Goal: Use online tool/utility: Utilize a website feature to perform a specific function

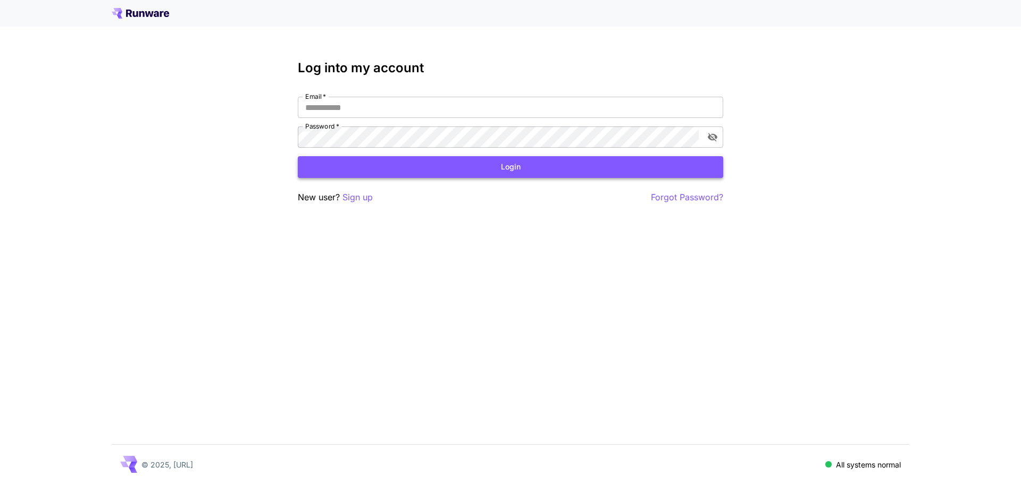
type input "**********"
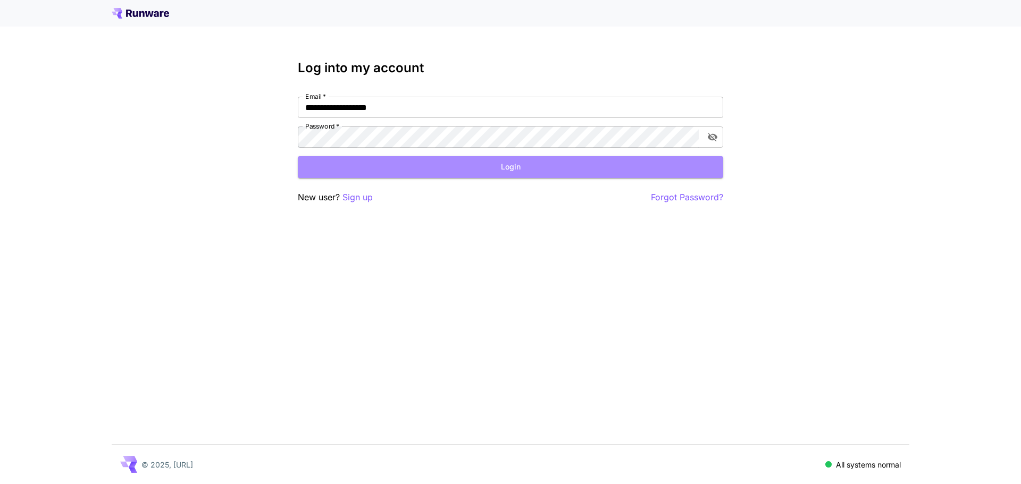
click at [418, 160] on button "Login" at bounding box center [510, 167] width 425 height 22
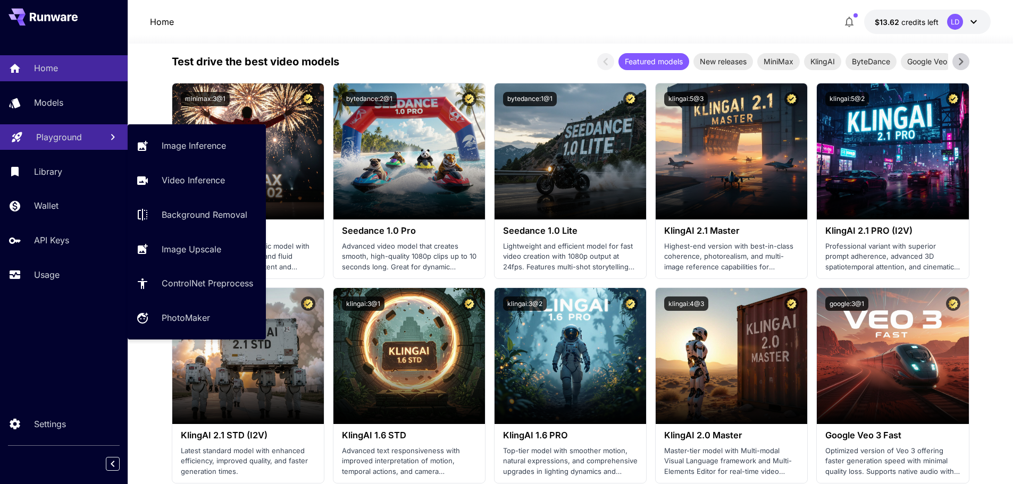
scroll to position [258, 0]
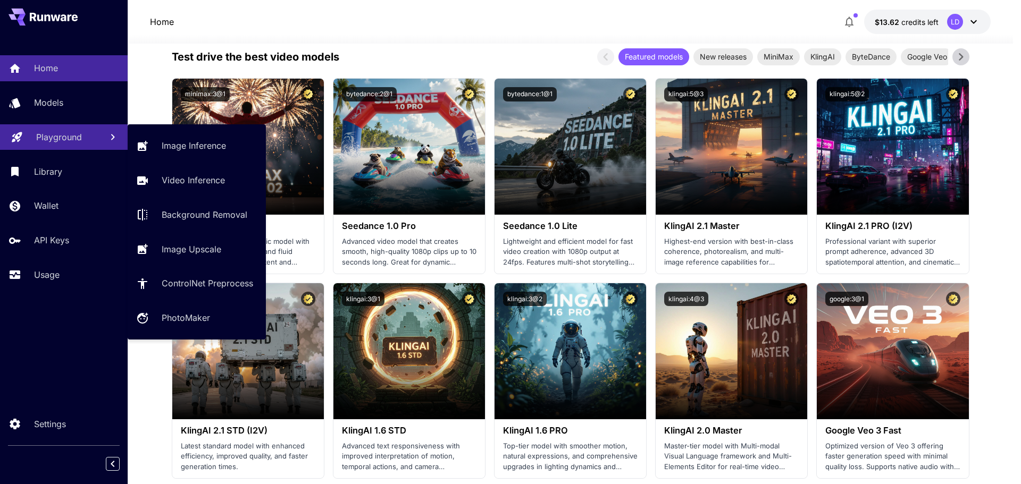
click at [49, 139] on p "Playground" at bounding box center [59, 137] width 46 height 13
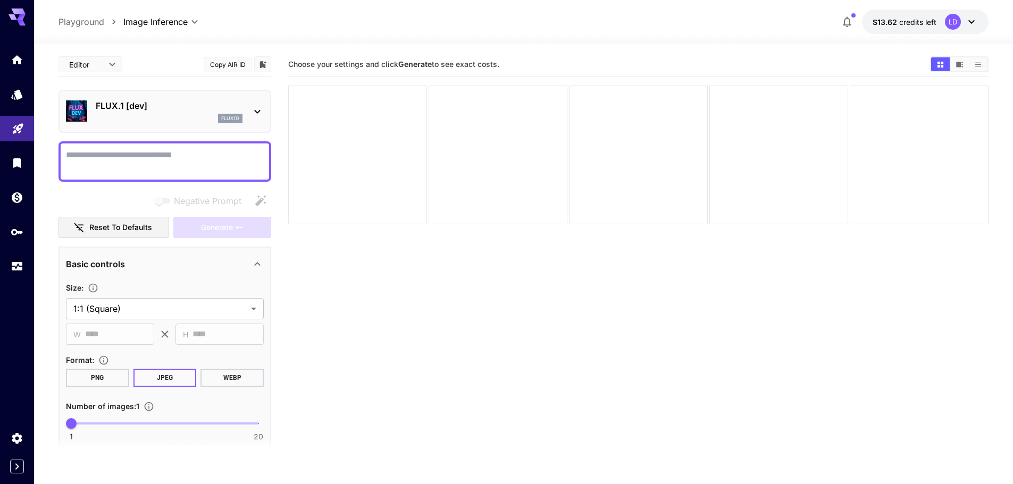
click at [215, 111] on p "FLUX.1 [dev]" at bounding box center [169, 105] width 147 height 13
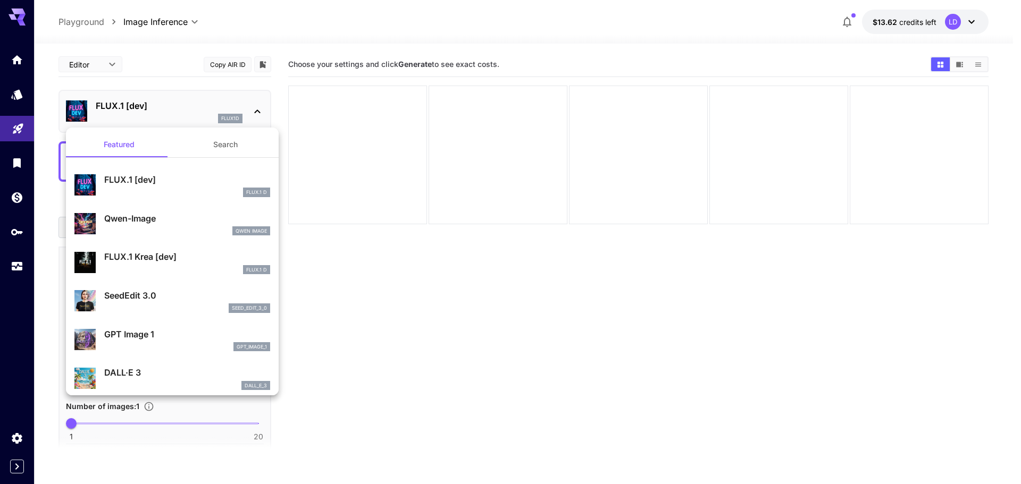
click at [246, 110] on div at bounding box center [510, 242] width 1021 height 484
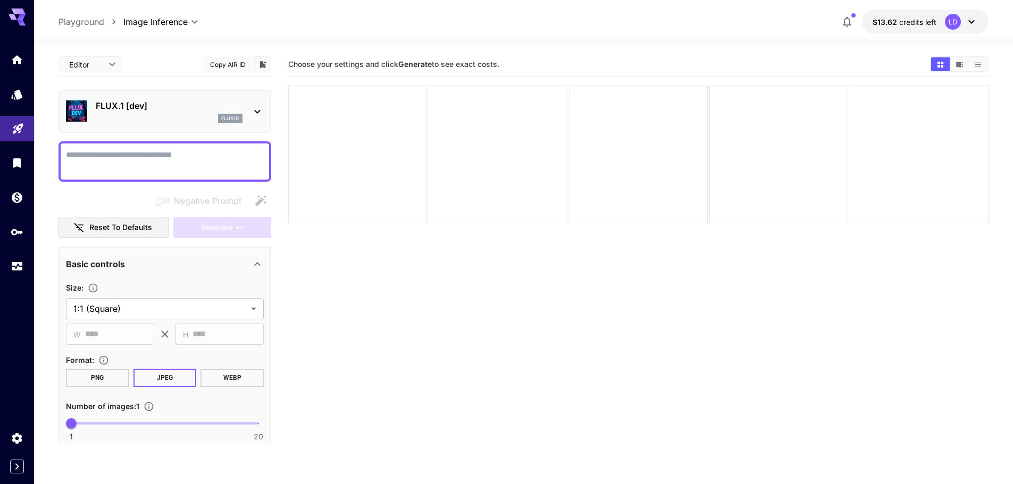
click at [181, 153] on textarea "Negative Prompt" at bounding box center [165, 162] width 198 height 26
type textarea "***"
click at [207, 236] on button "Generate" at bounding box center [222, 228] width 98 height 22
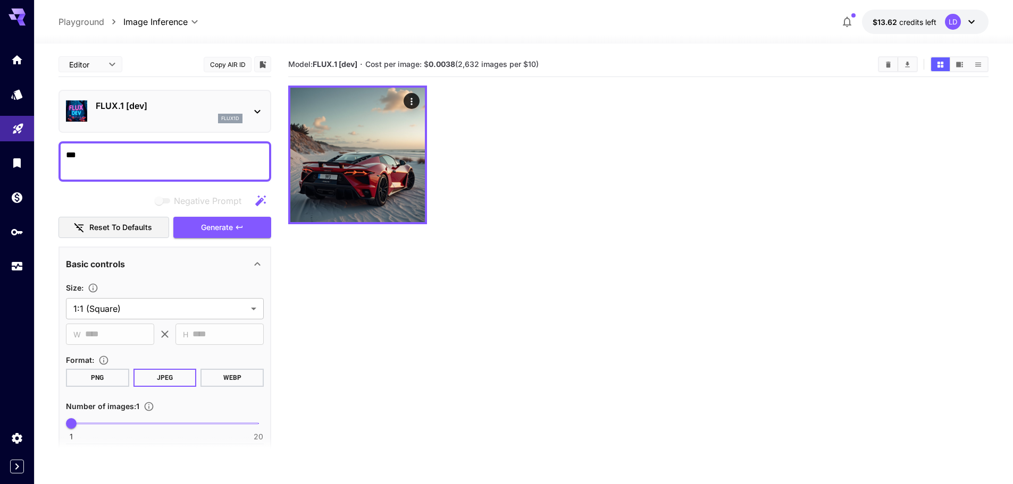
click at [221, 125] on div "FLUX.1 [dev] flux1d" at bounding box center [165, 111] width 198 height 32
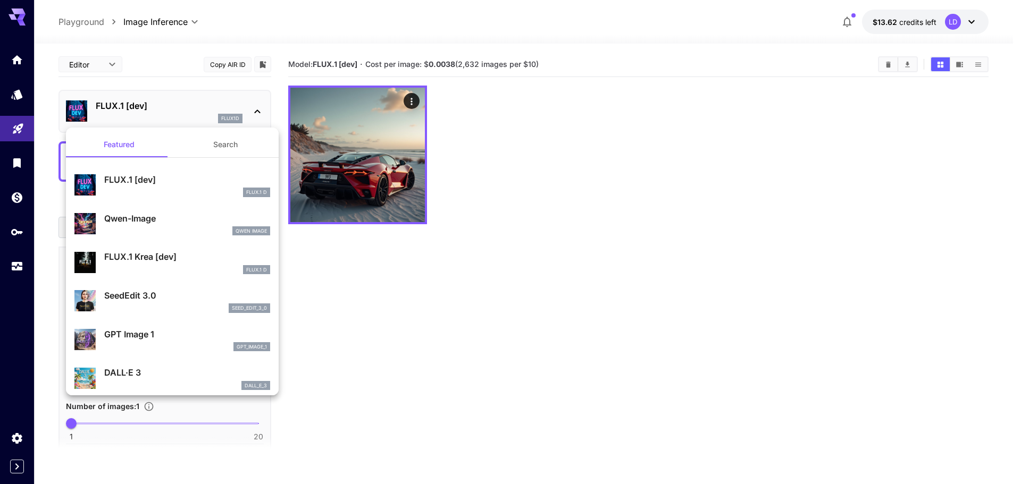
click at [157, 252] on p "FLUX.1 Krea [dev]" at bounding box center [187, 256] width 166 height 13
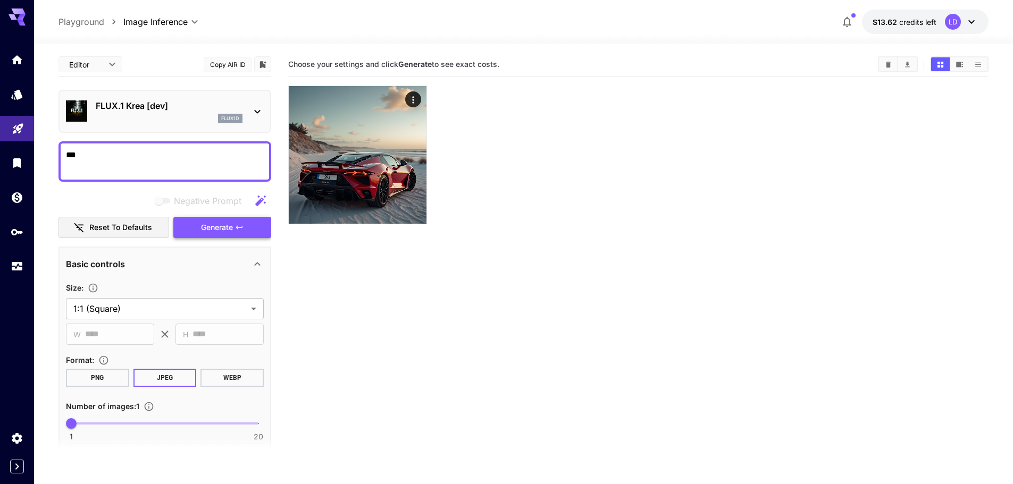
click at [219, 230] on span "Generate" at bounding box center [217, 227] width 32 height 13
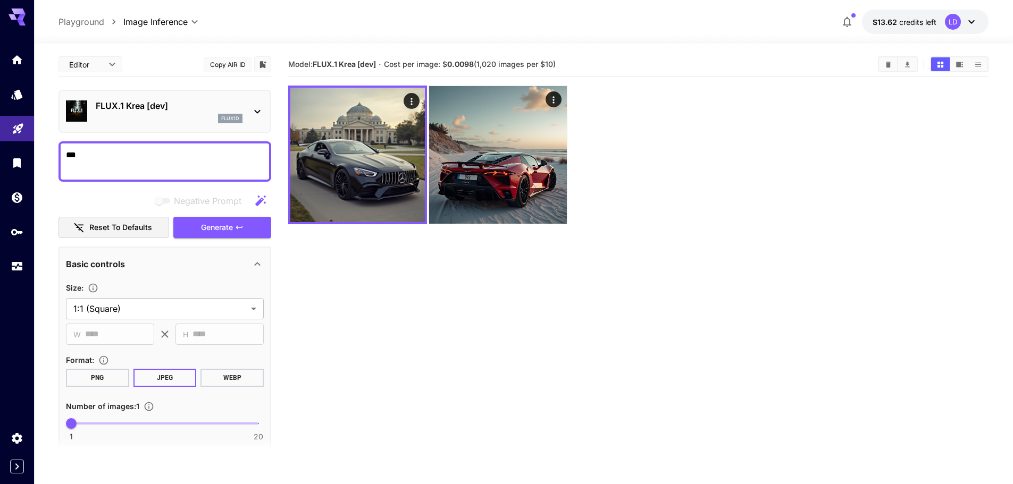
click at [555, 69] on h5 "Cost per image: $ 0.0098 (1,020 images per $10)" at bounding box center [470, 65] width 172 height 10
click at [142, 108] on p "FLUX.1 Krea [dev]" at bounding box center [169, 105] width 147 height 13
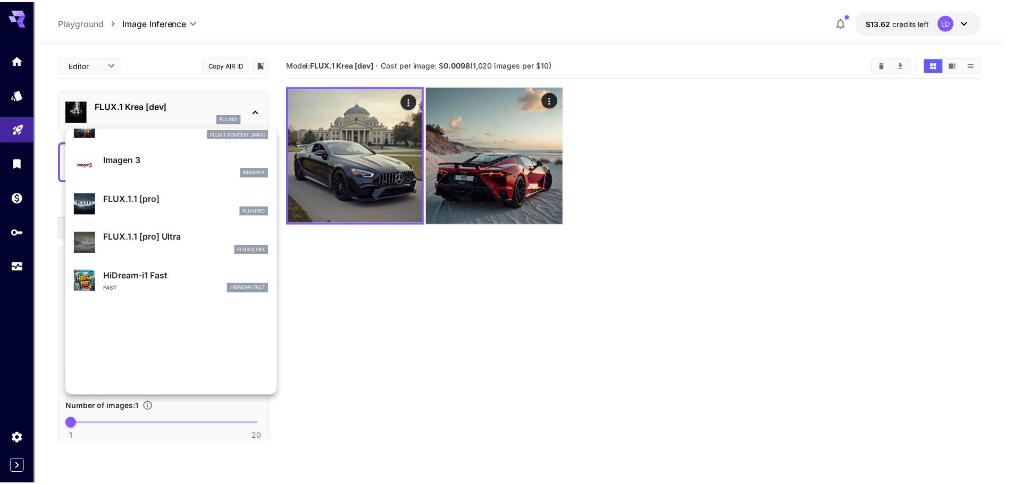
scroll to position [588, 0]
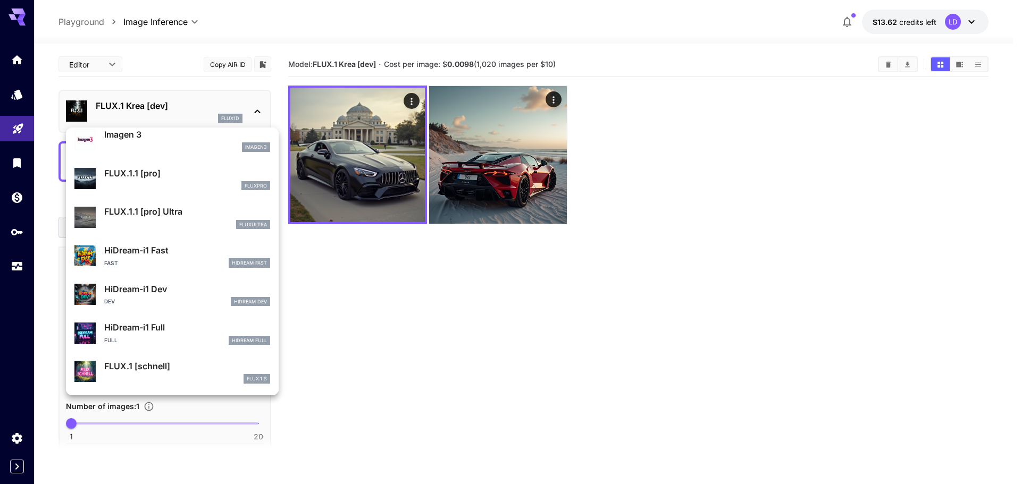
click at [382, 290] on div at bounding box center [510, 242] width 1021 height 484
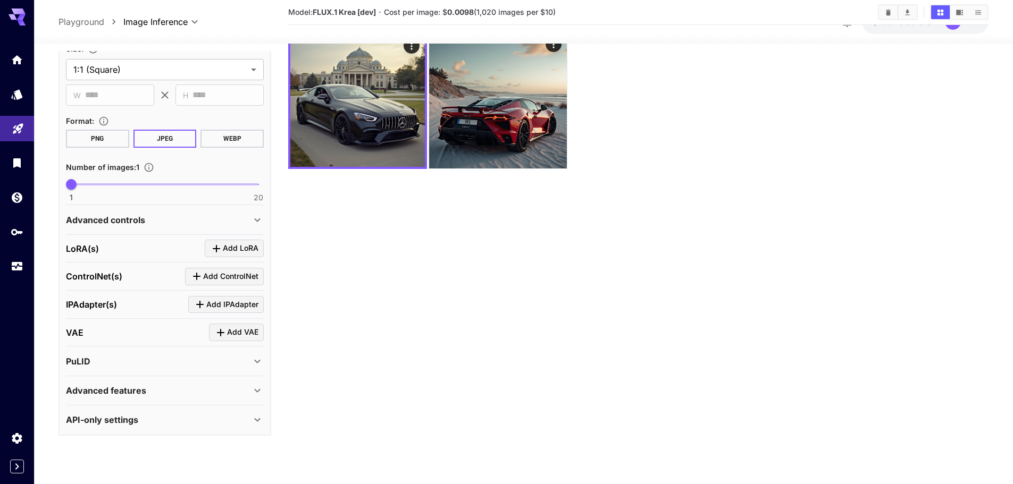
scroll to position [0, 0]
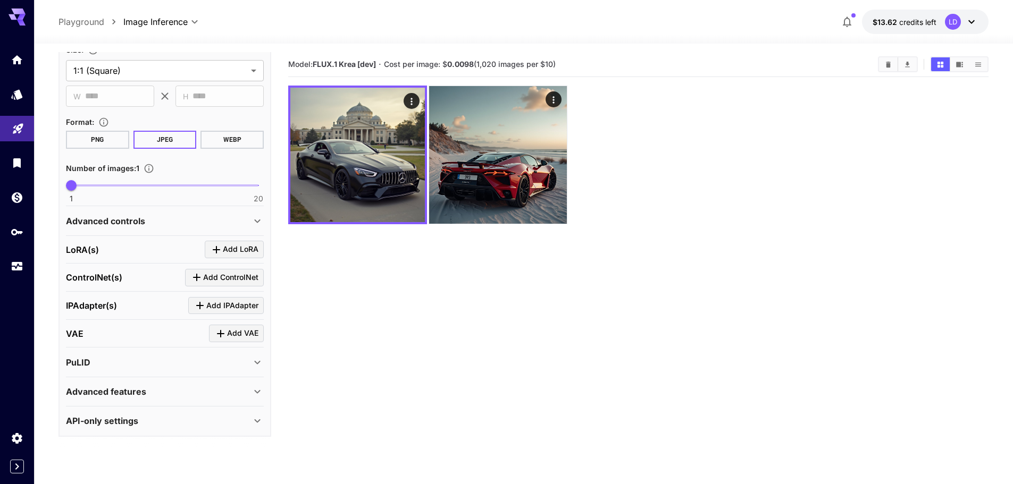
click at [469, 309] on section "Model: FLUX.1 Krea [dev] · Cost per image: $ 0.0098 (1,020 images per $10)" at bounding box center [638, 294] width 700 height 484
